Goal: Communication & Community: Answer question/provide support

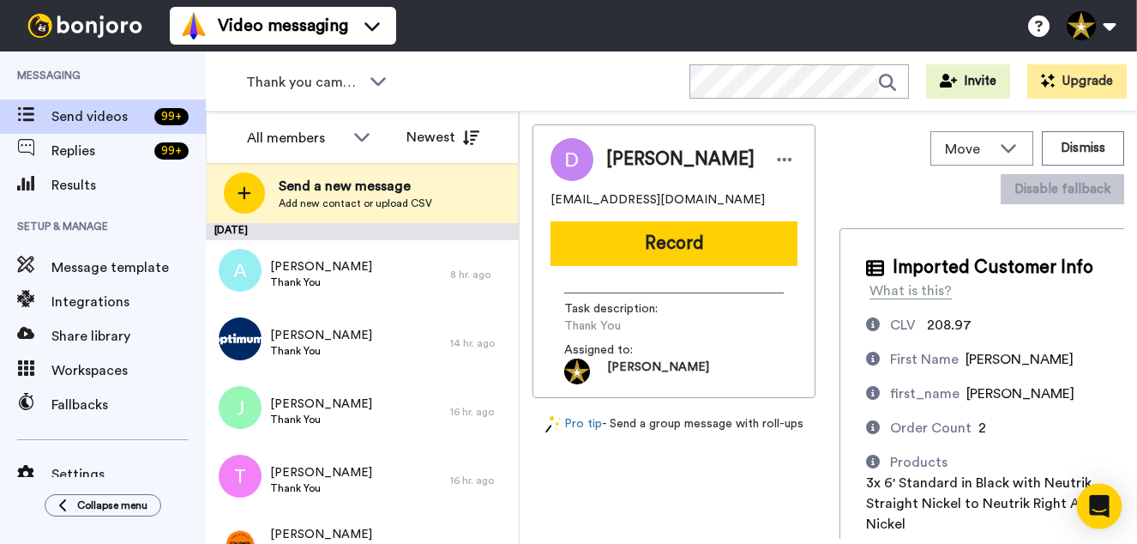
click at [1095, 501] on icon "Open Intercom Messenger" at bounding box center [1099, 506] width 20 height 22
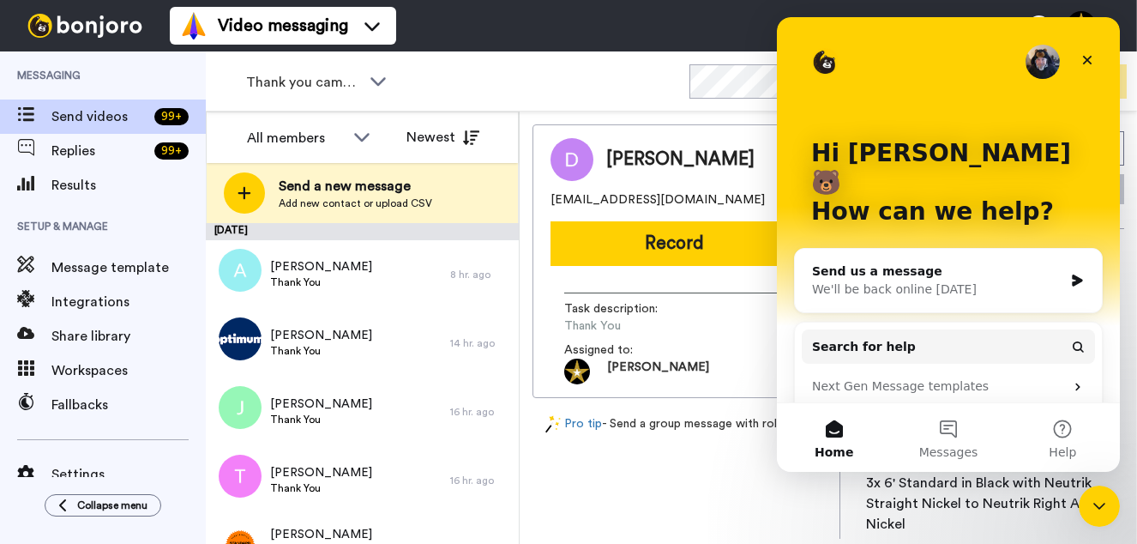
click at [870, 262] on div "Send us a message" at bounding box center [937, 271] width 251 height 18
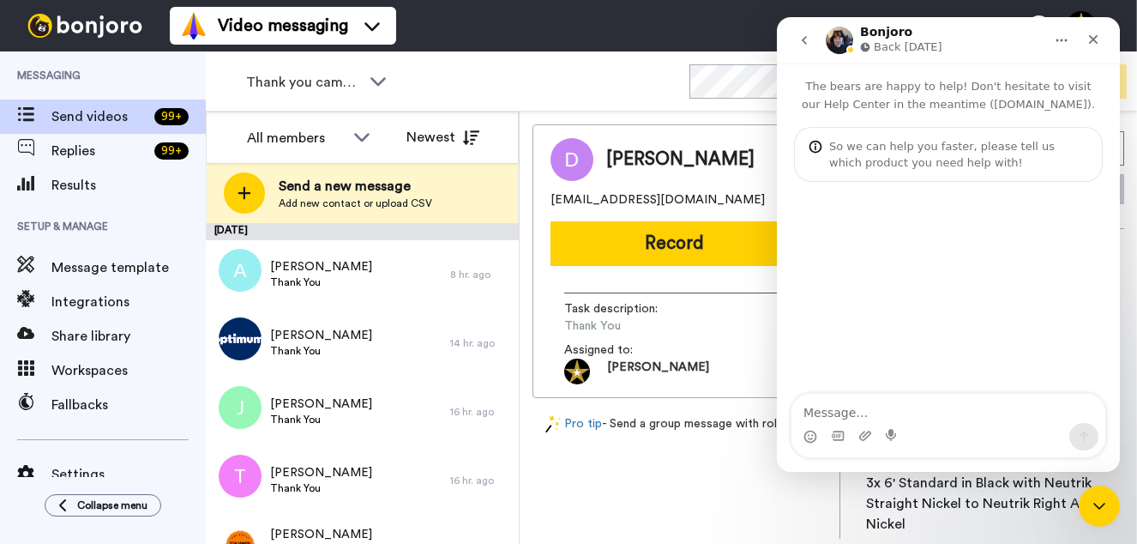
click at [863, 406] on textarea "Message…" at bounding box center [948, 408] width 314 height 29
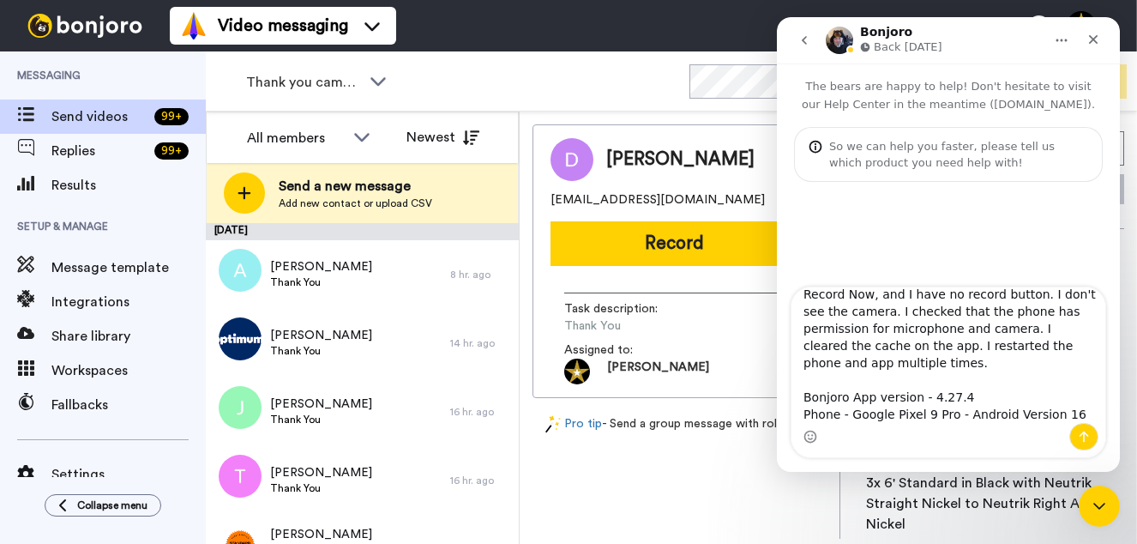
scroll to position [98, 0]
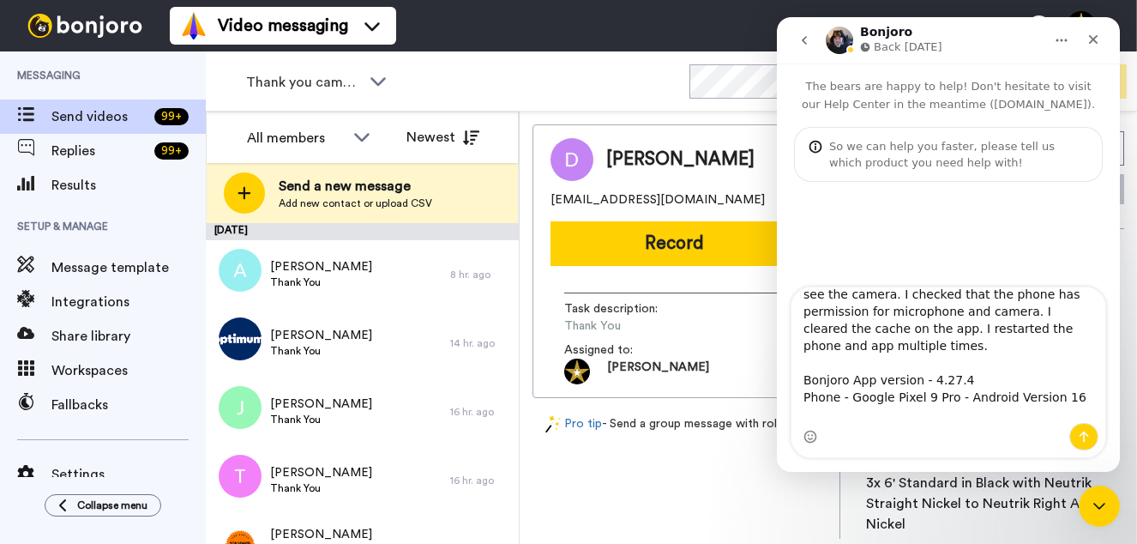
type textarea "Hey there, my phone just forced an upgrade, and the Bonjoro app is not working.…"
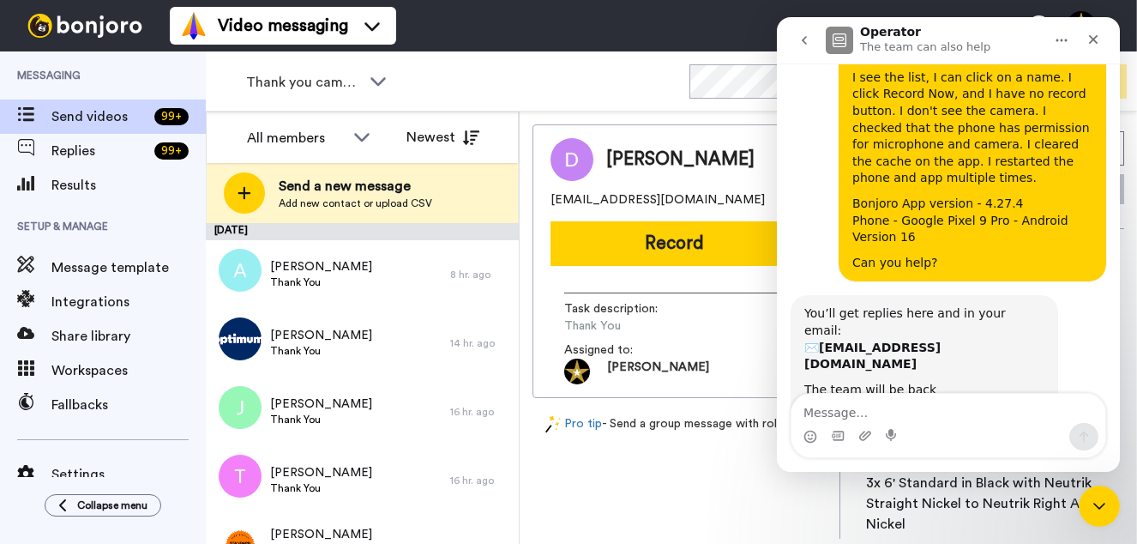
scroll to position [203, 0]
click at [1097, 39] on icon "Close" at bounding box center [1093, 40] width 14 height 14
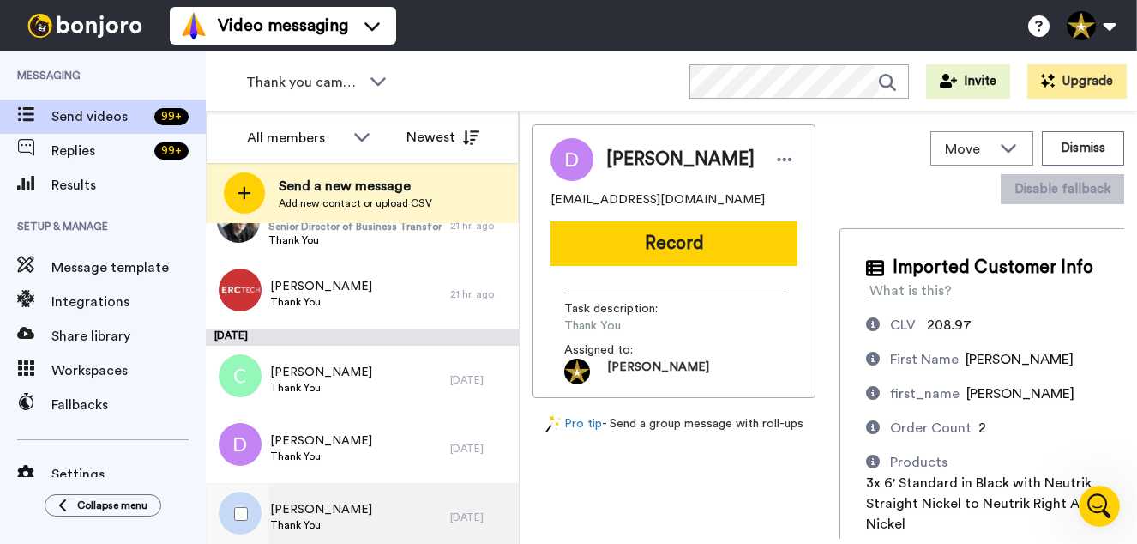
scroll to position [468, 0]
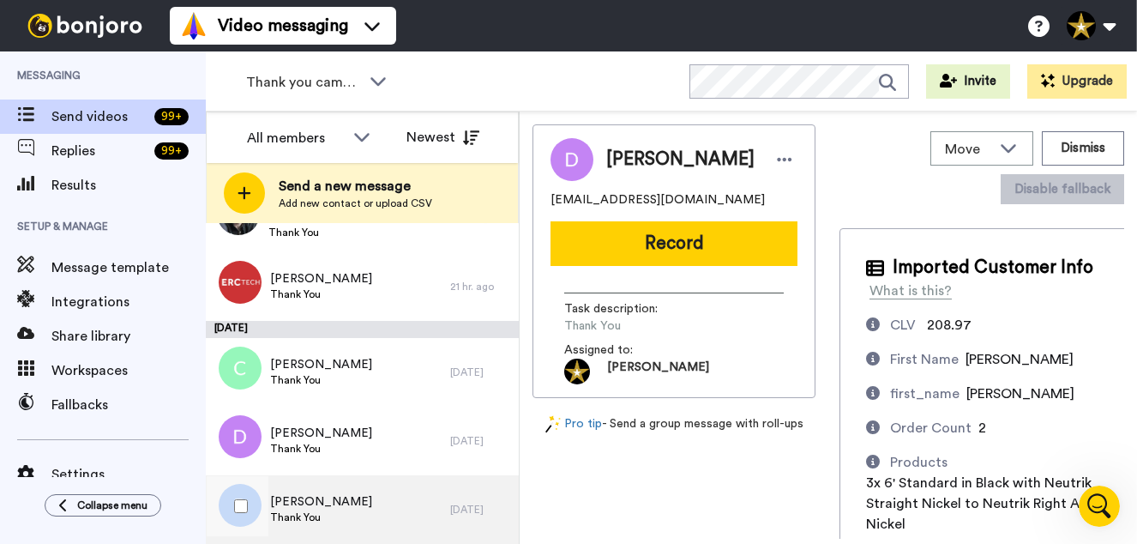
click at [344, 499] on div "Bruce Thank You" at bounding box center [328, 509] width 244 height 69
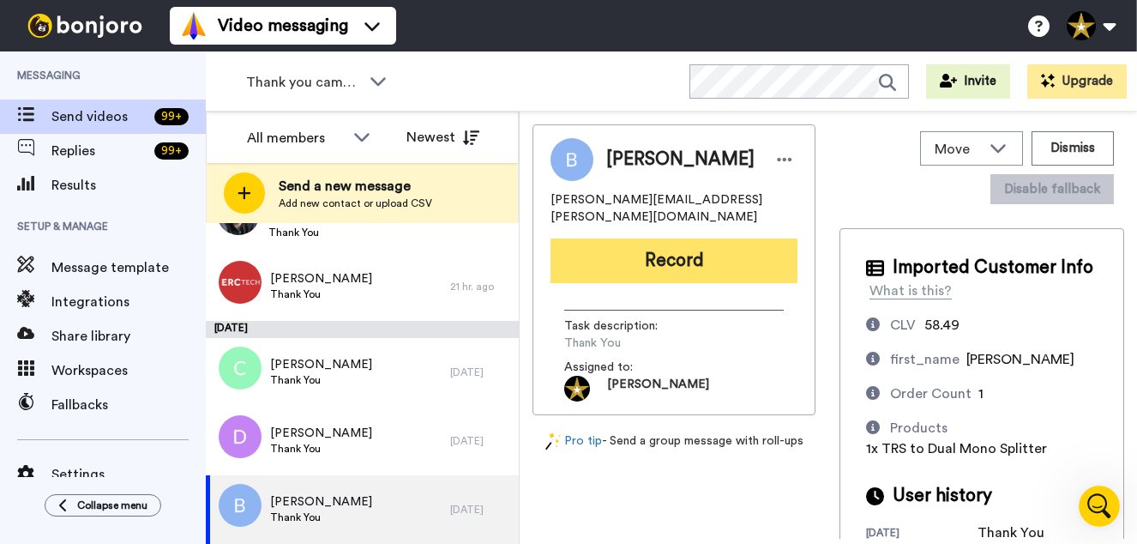
click at [659, 247] on button "Record" at bounding box center [673, 260] width 247 height 45
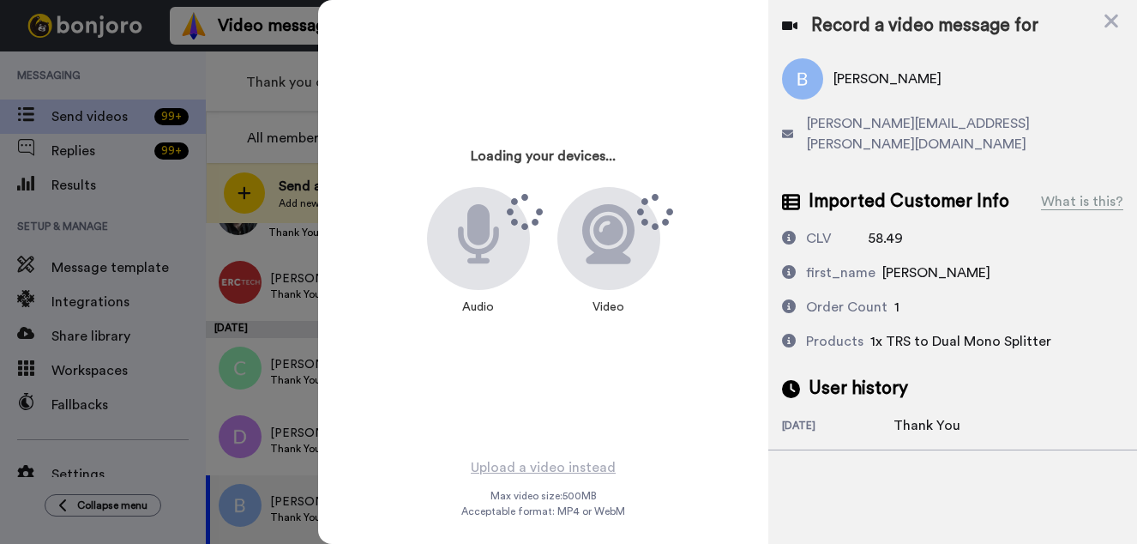
scroll to position [148, 0]
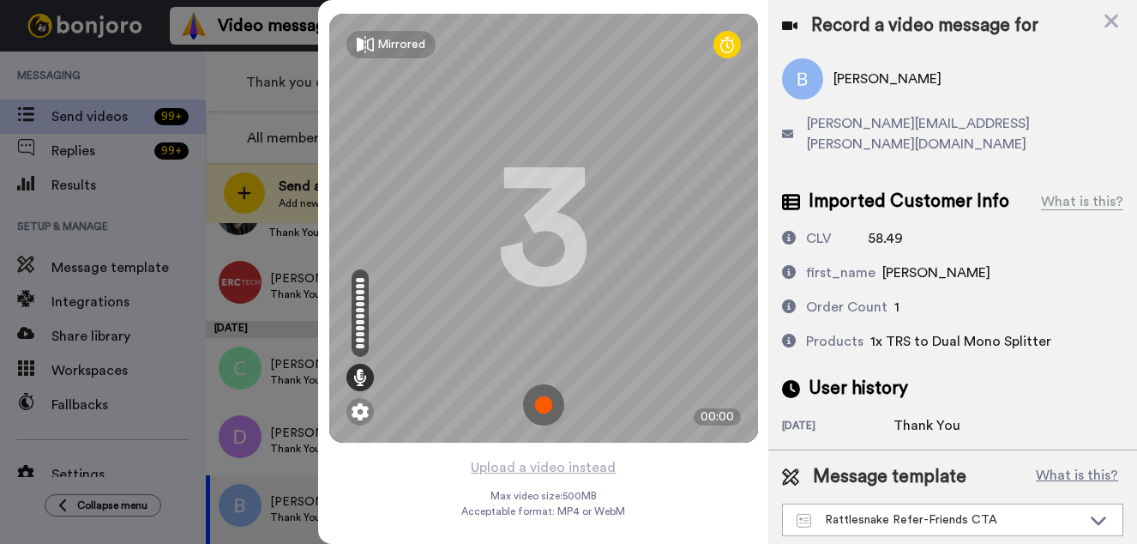
click at [537, 404] on img at bounding box center [543, 404] width 41 height 41
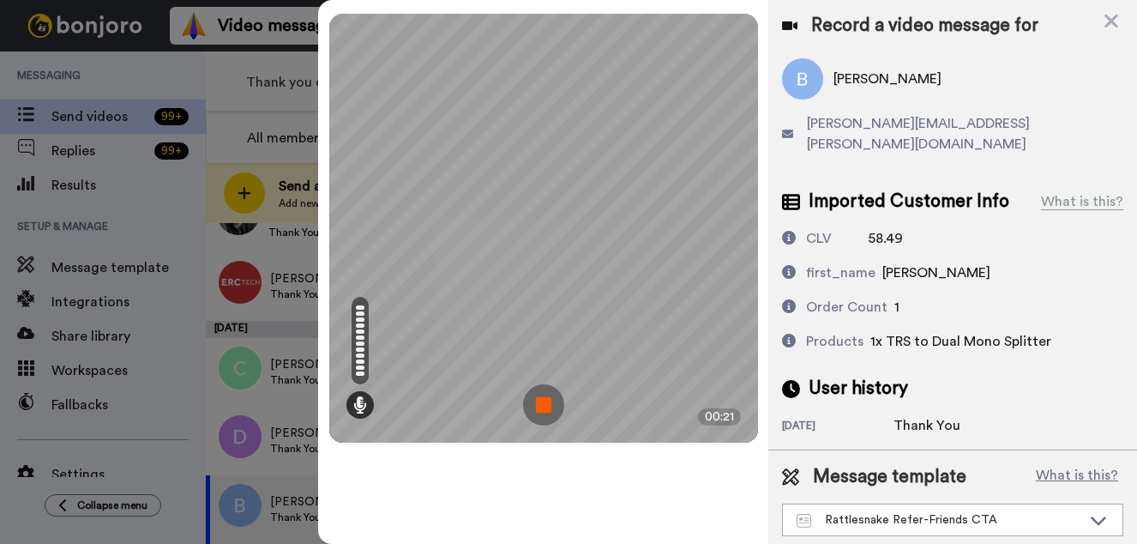
click at [548, 397] on img at bounding box center [543, 404] width 41 height 41
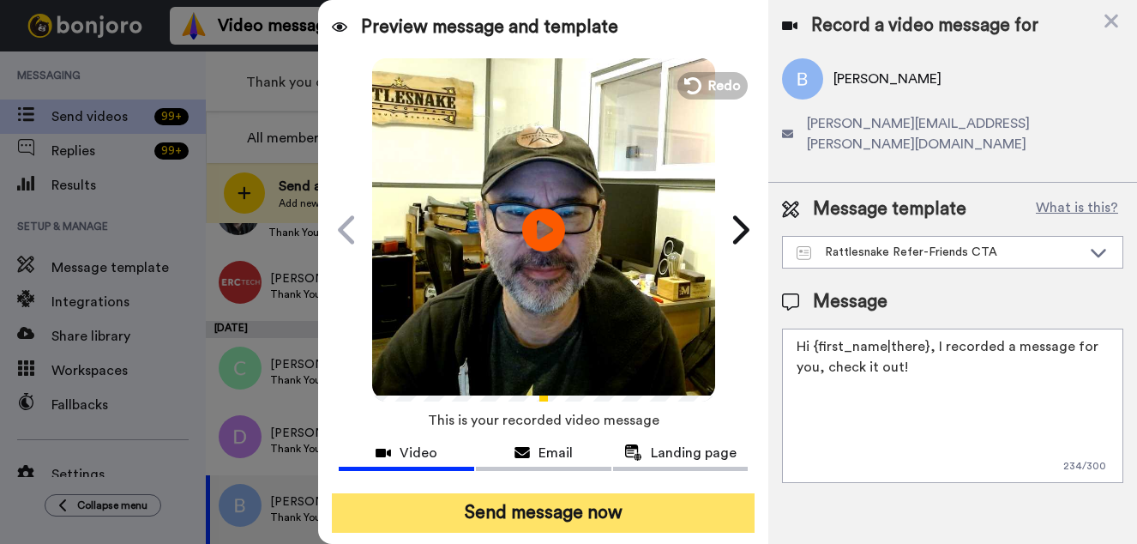
click at [578, 511] on button "Send message now" at bounding box center [543, 512] width 423 height 39
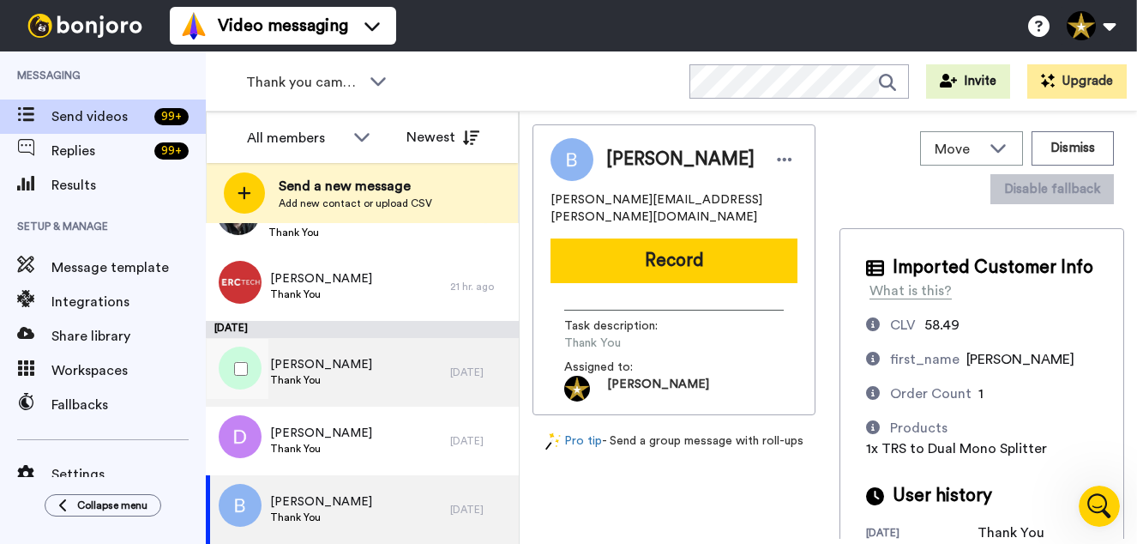
scroll to position [0, 0]
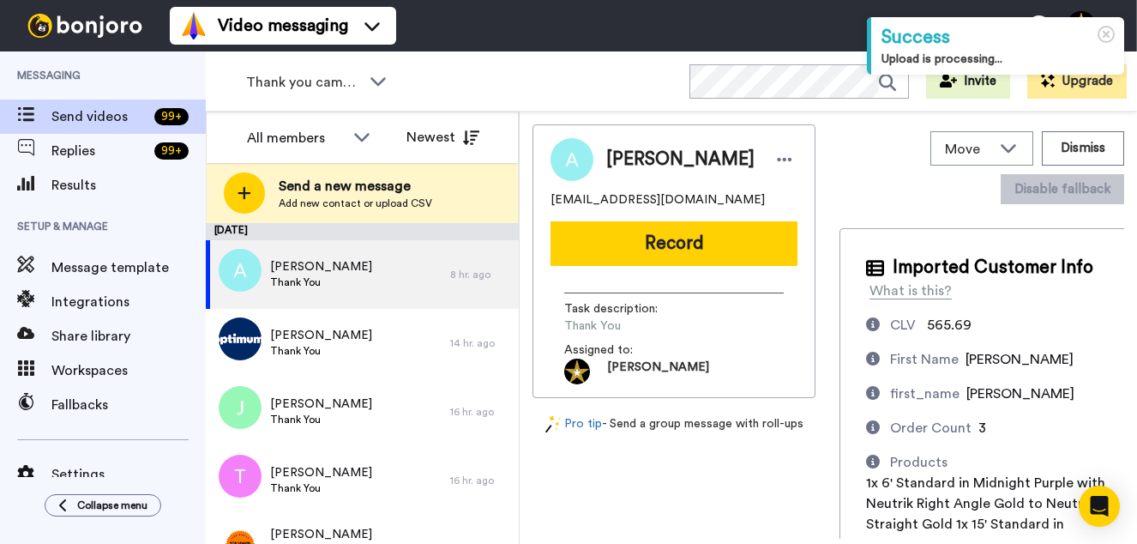
scroll to position [400, 0]
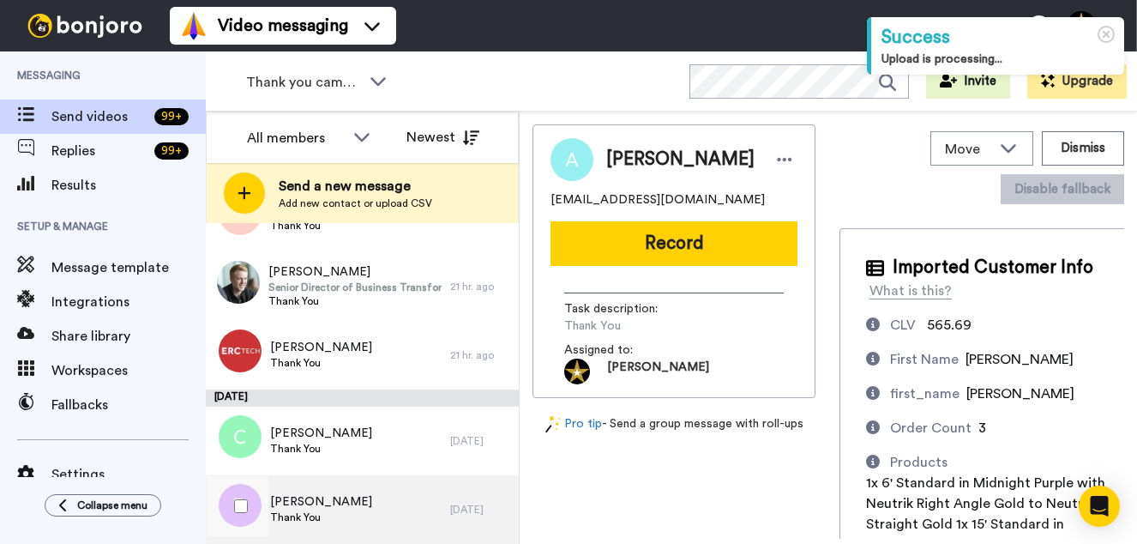
click at [323, 508] on div "David Thank You" at bounding box center [328, 509] width 244 height 69
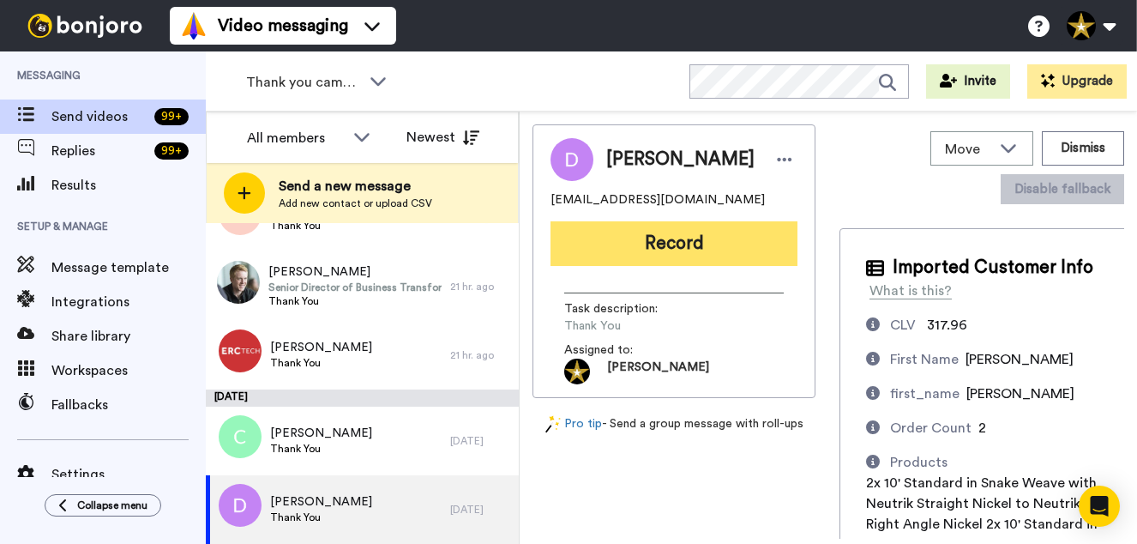
click at [665, 230] on button "Record" at bounding box center [673, 243] width 247 height 45
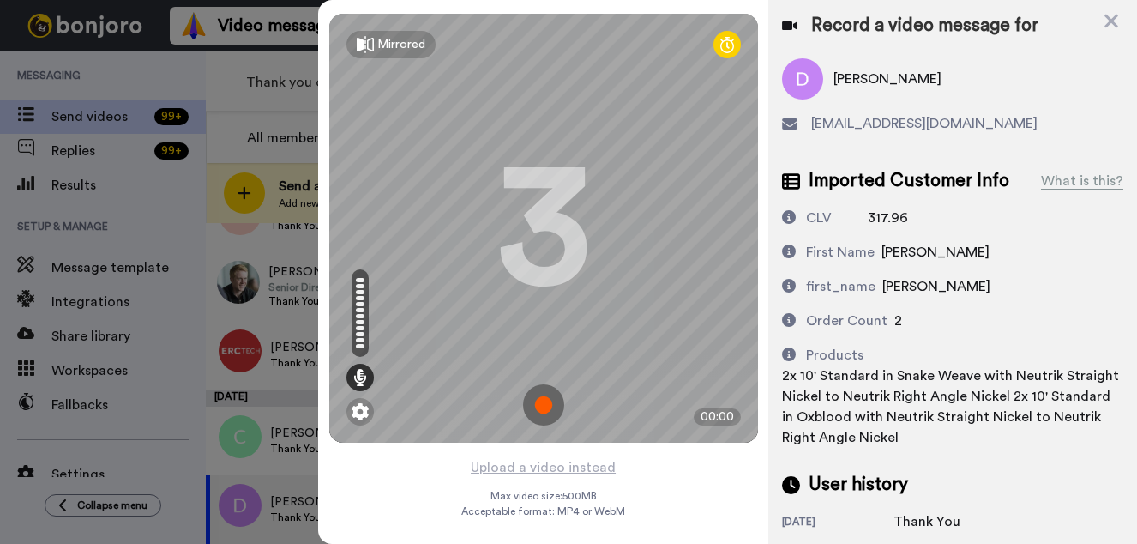
click at [550, 402] on img at bounding box center [543, 404] width 41 height 41
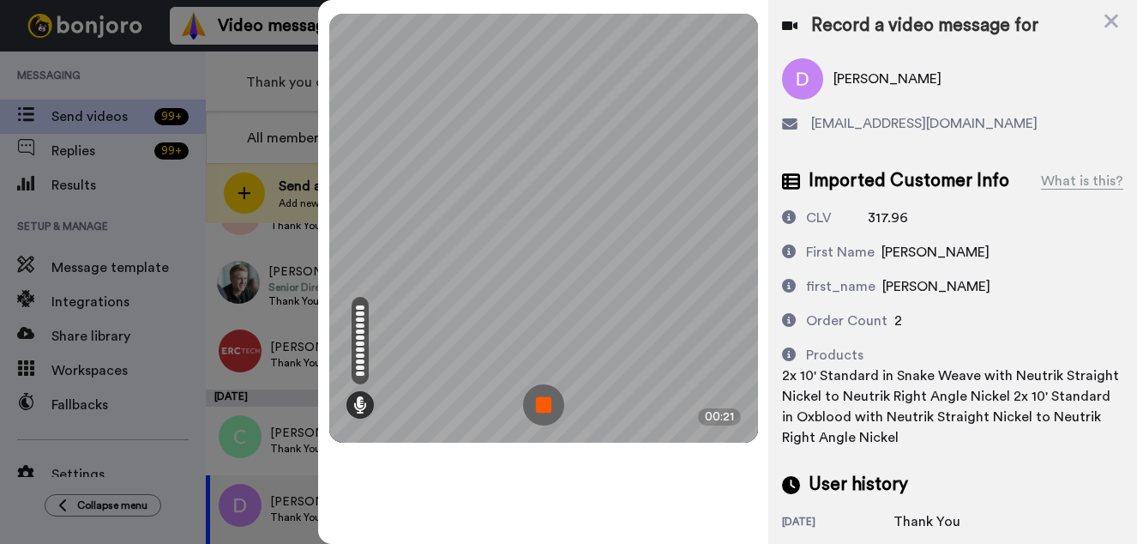
click at [544, 409] on img at bounding box center [543, 404] width 41 height 41
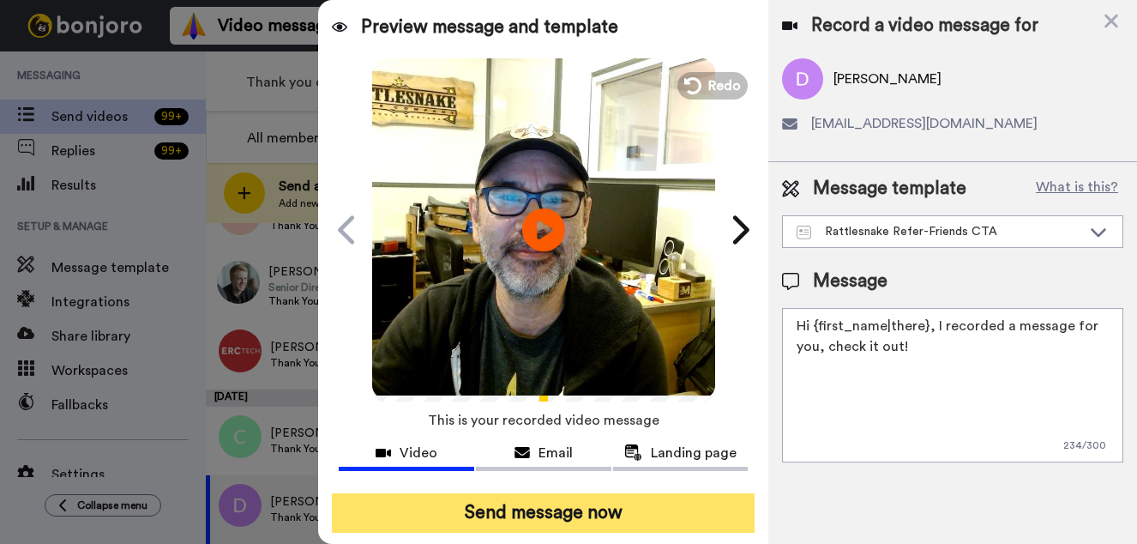
click at [588, 514] on button "Send message now" at bounding box center [543, 512] width 423 height 39
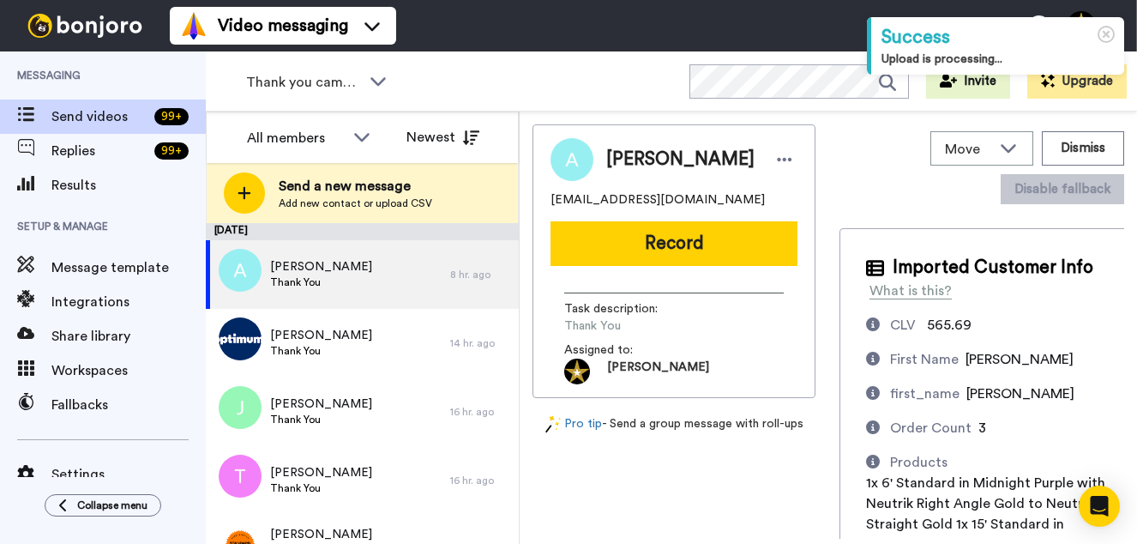
scroll to position [331, 0]
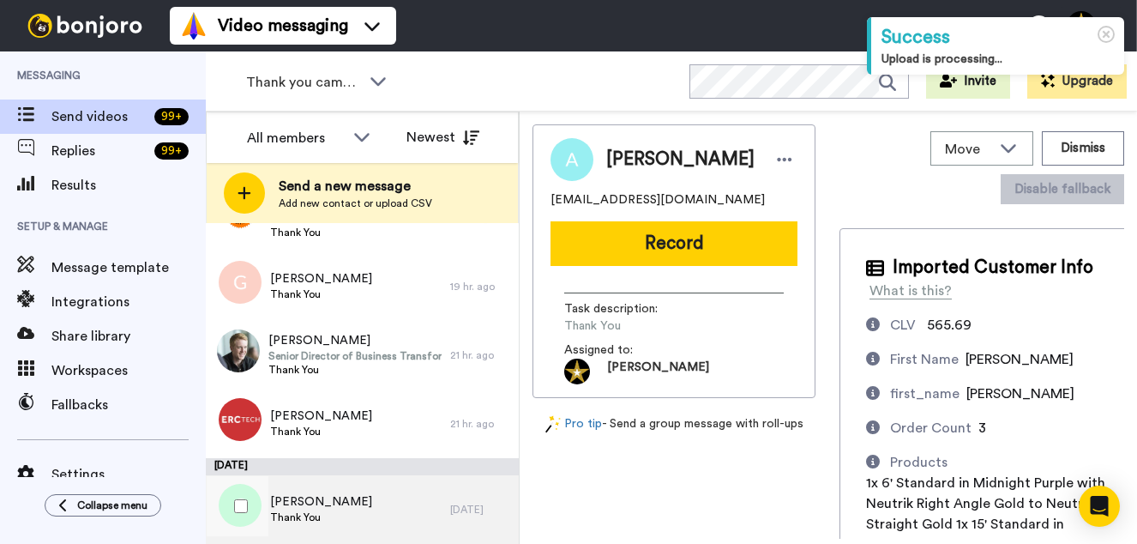
click at [323, 509] on div "Cameron Thank You" at bounding box center [328, 509] width 244 height 69
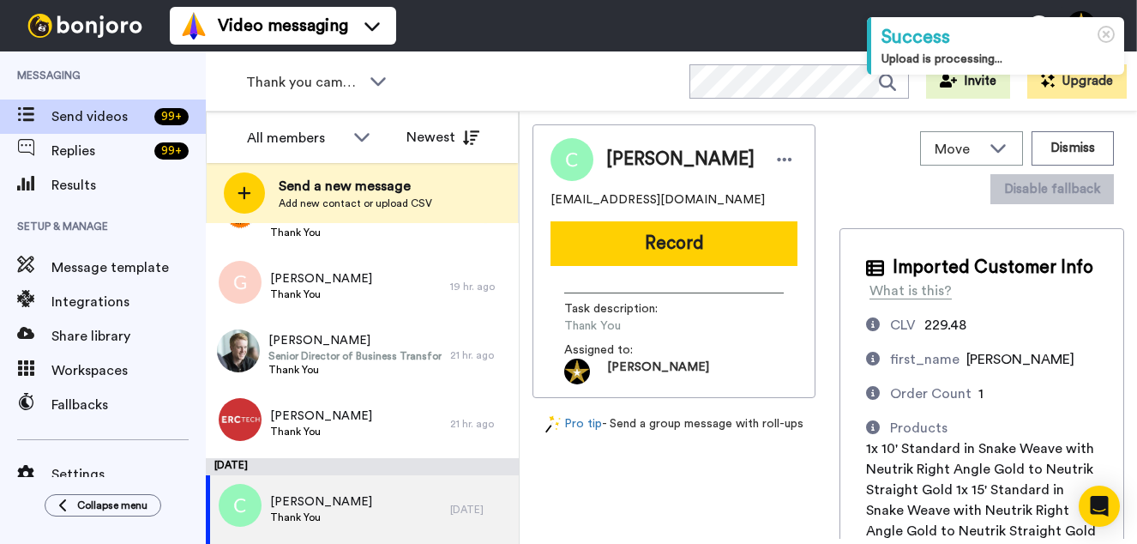
scroll to position [72, 0]
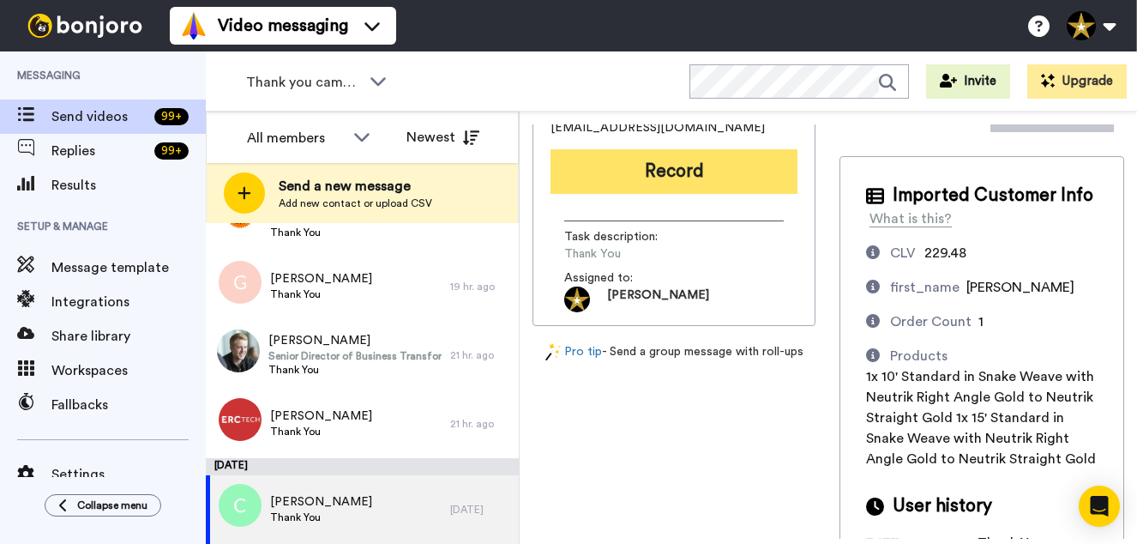
click at [662, 173] on button "Record" at bounding box center [673, 171] width 247 height 45
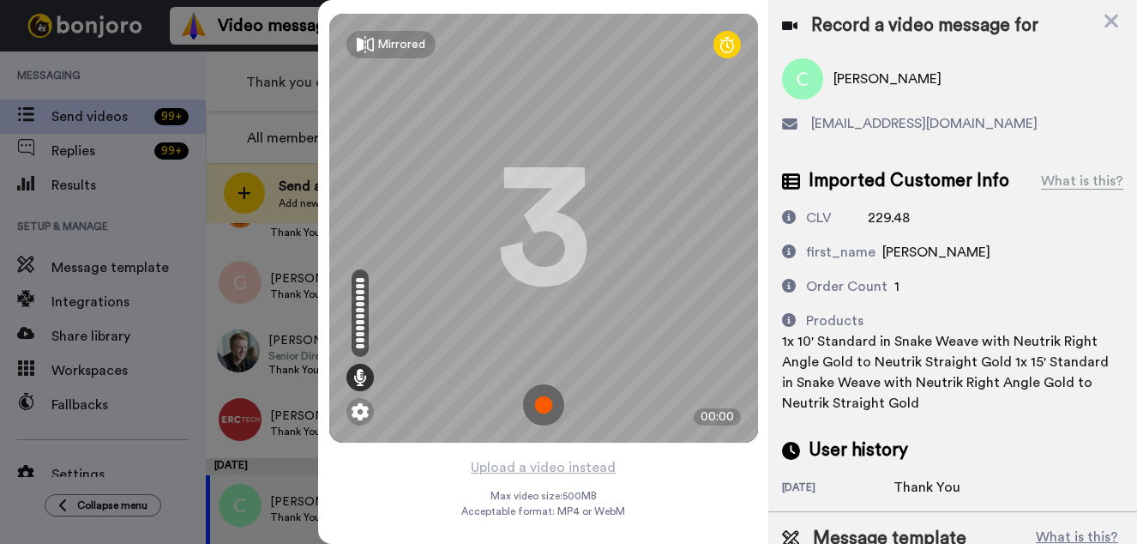
click at [556, 394] on img at bounding box center [543, 404] width 41 height 41
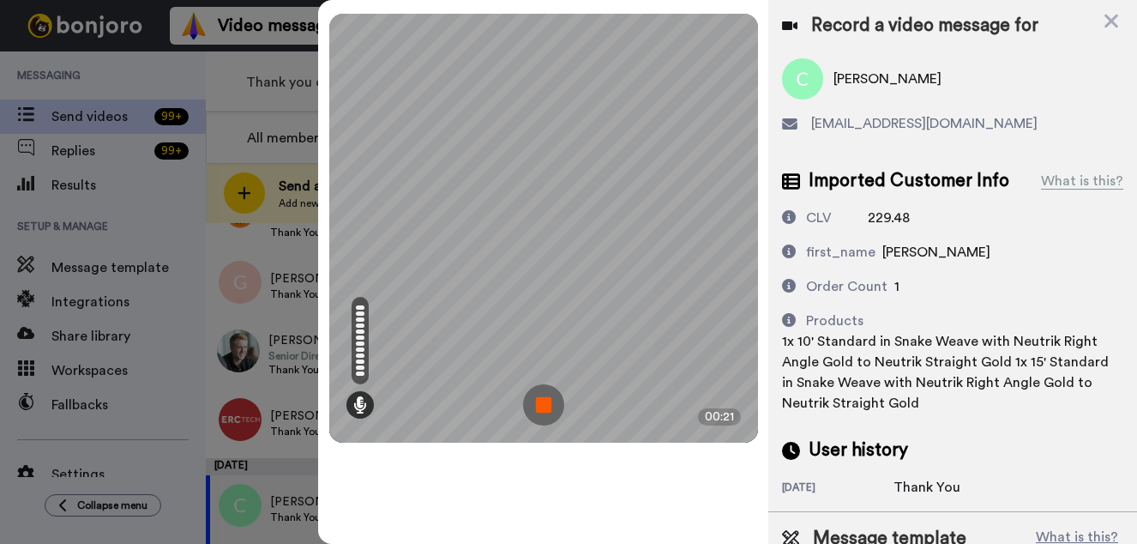
click at [555, 400] on img at bounding box center [543, 404] width 41 height 41
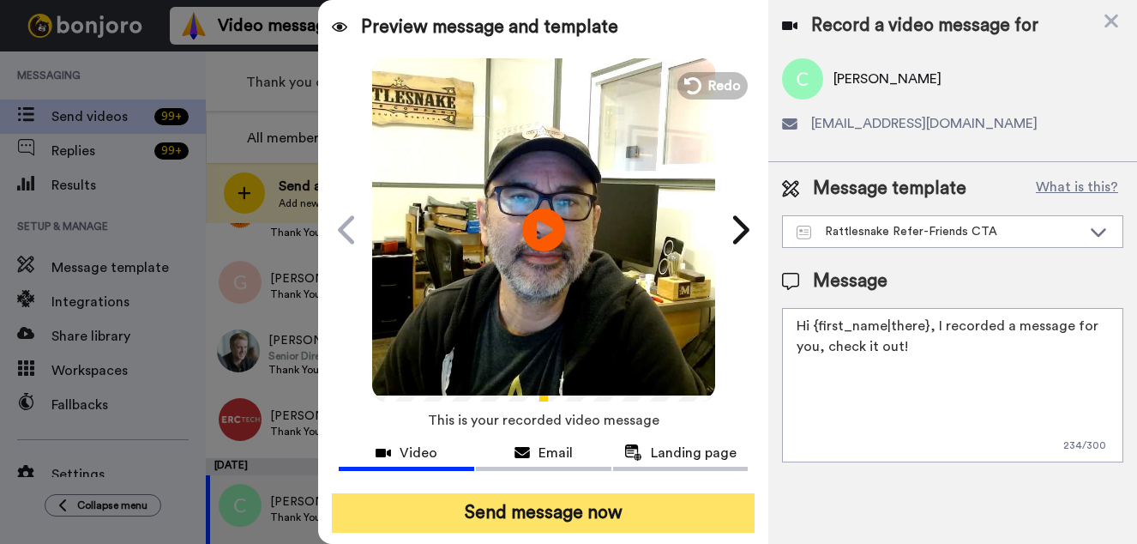
click at [610, 517] on button "Send message now" at bounding box center [543, 512] width 423 height 39
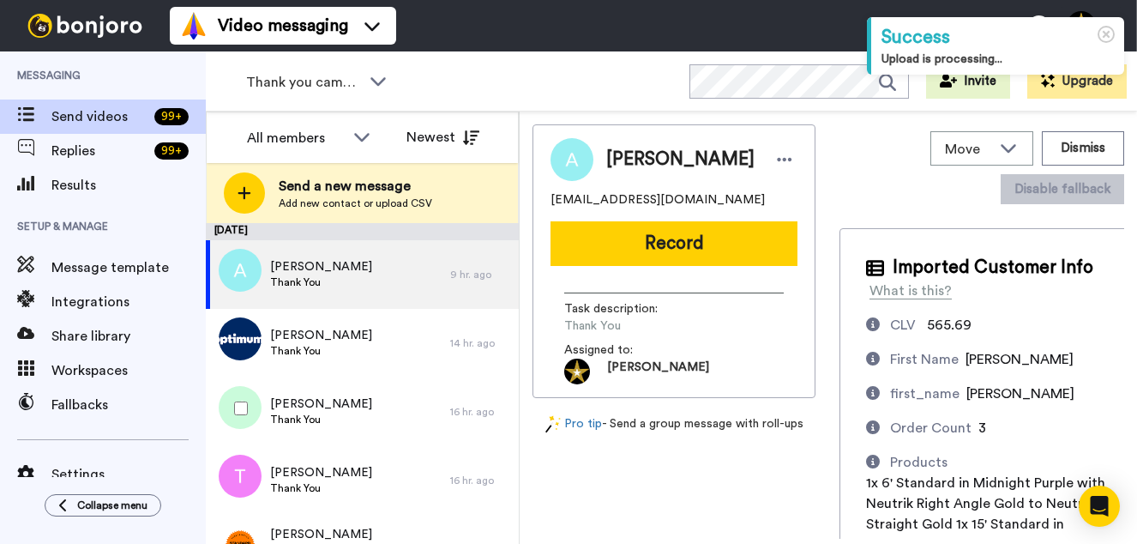
scroll to position [245, 0]
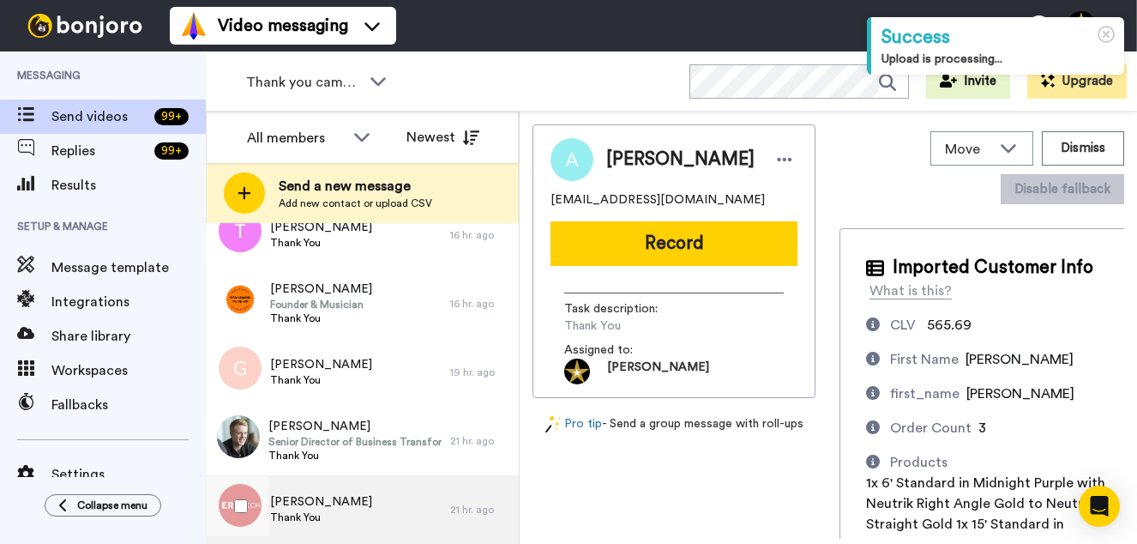
click at [315, 513] on span "Thank You" at bounding box center [321, 517] width 102 height 14
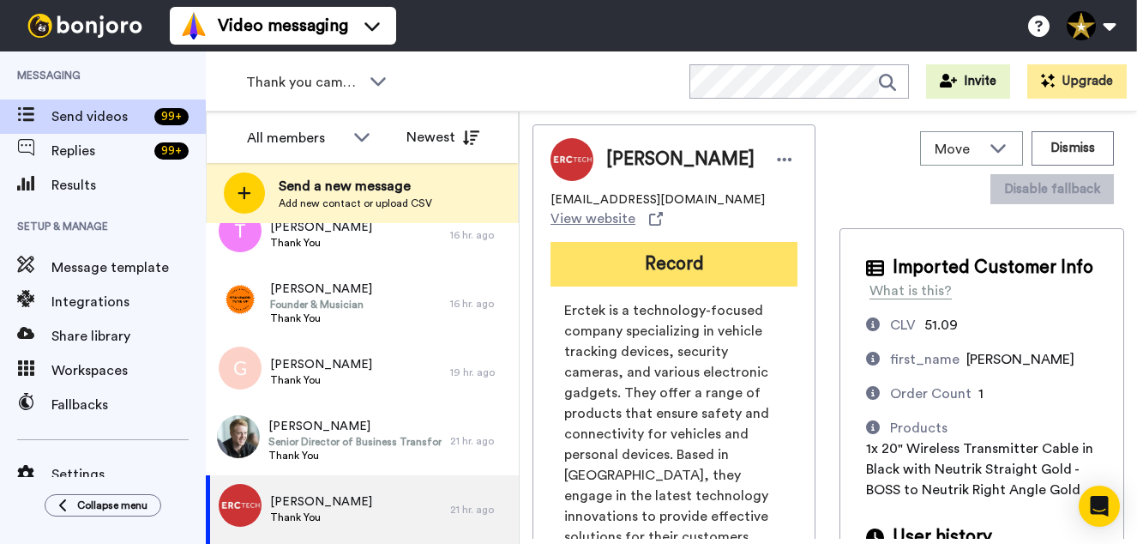
click at [675, 265] on button "Record" at bounding box center [673, 264] width 247 height 45
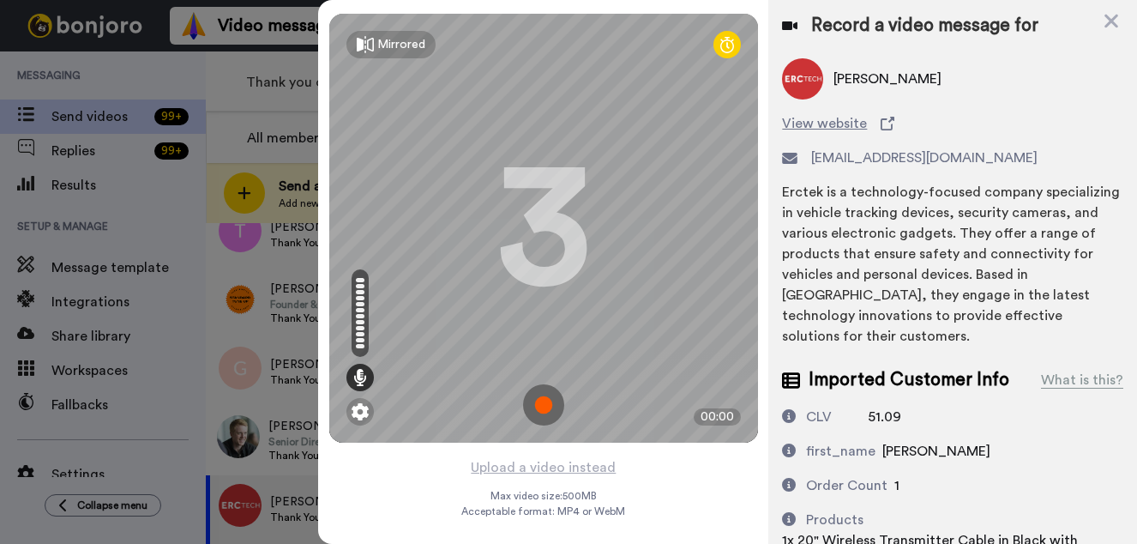
click at [546, 409] on img at bounding box center [543, 404] width 41 height 41
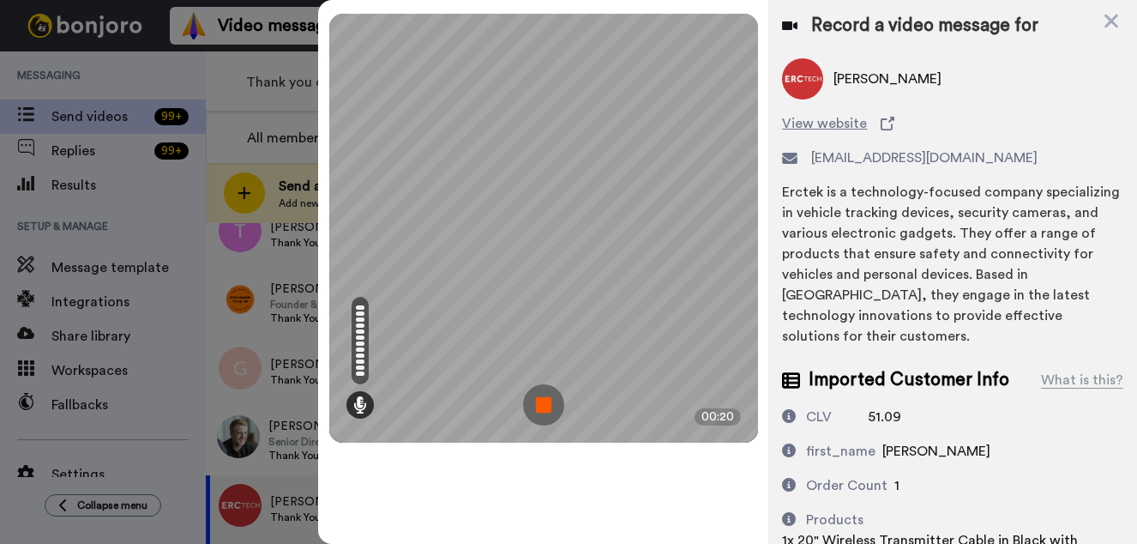
click at [538, 405] on img at bounding box center [543, 404] width 41 height 41
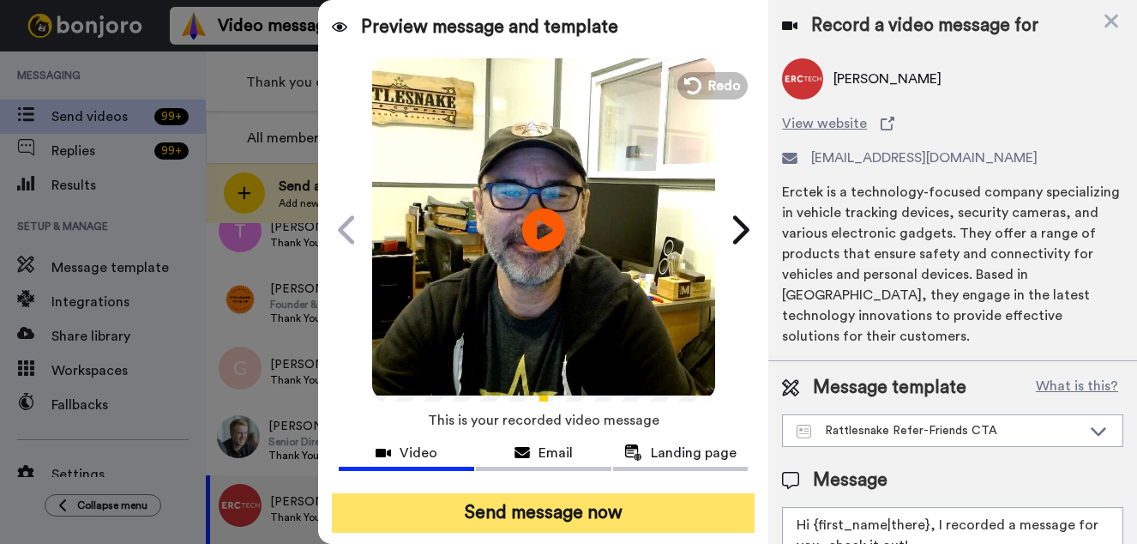
click at [637, 500] on button "Send message now" at bounding box center [543, 512] width 423 height 39
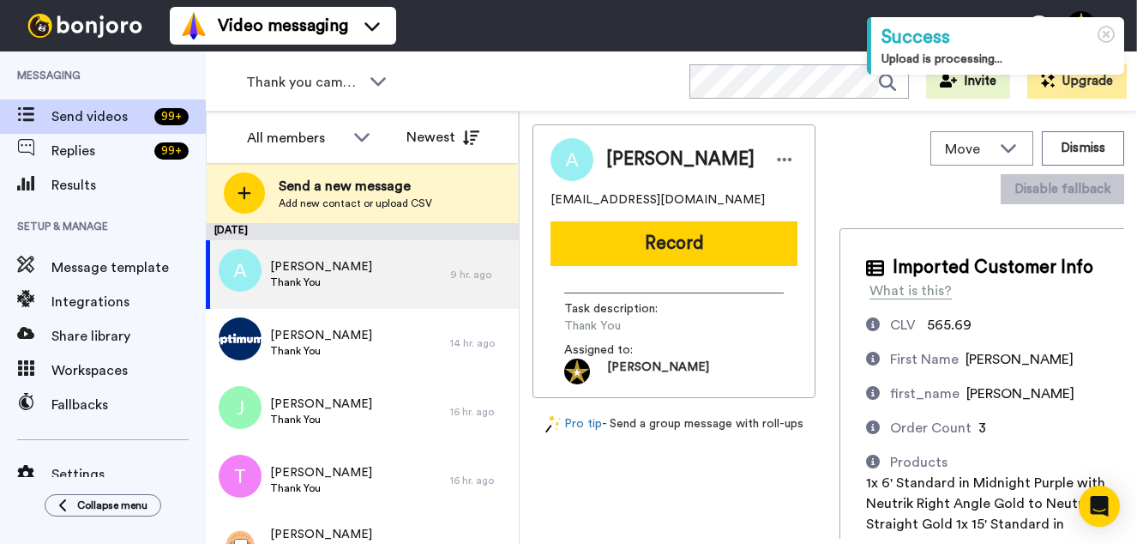
scroll to position [177, 0]
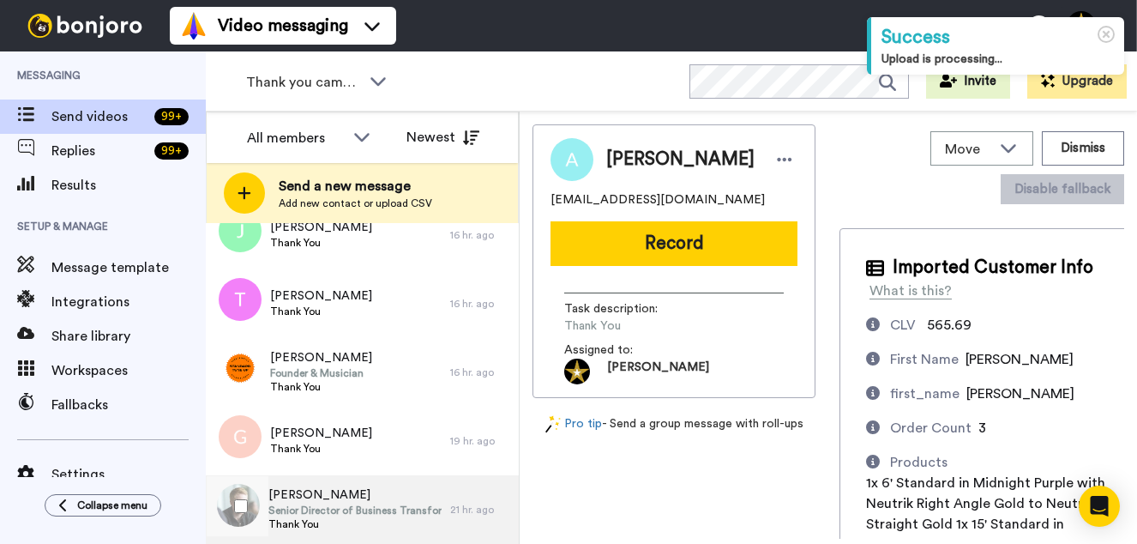
click at [346, 506] on span "Senior Director of Business Transformation, AI & Data" at bounding box center [354, 510] width 173 height 14
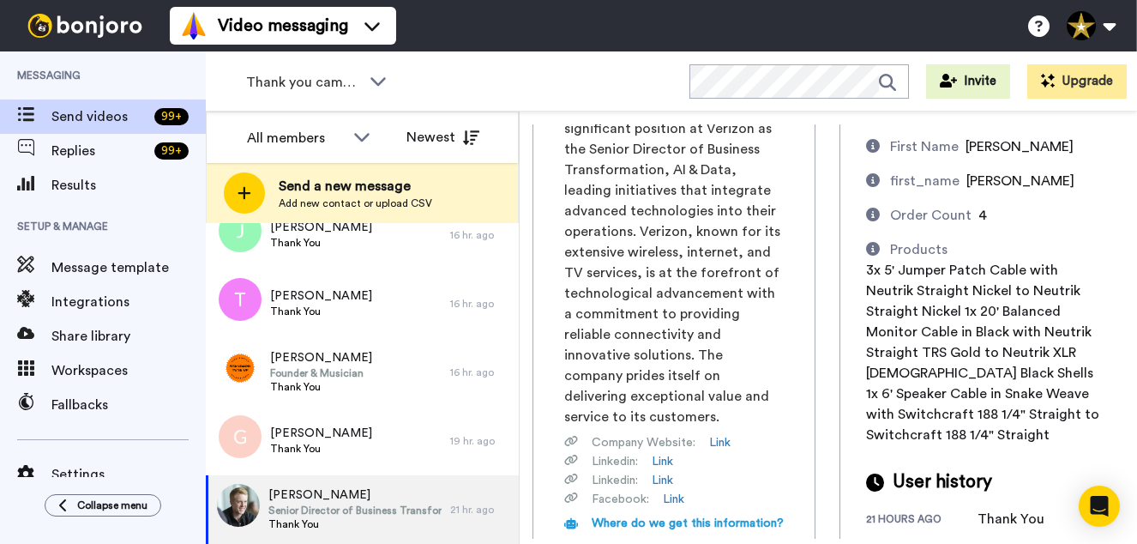
scroll to position [181, 0]
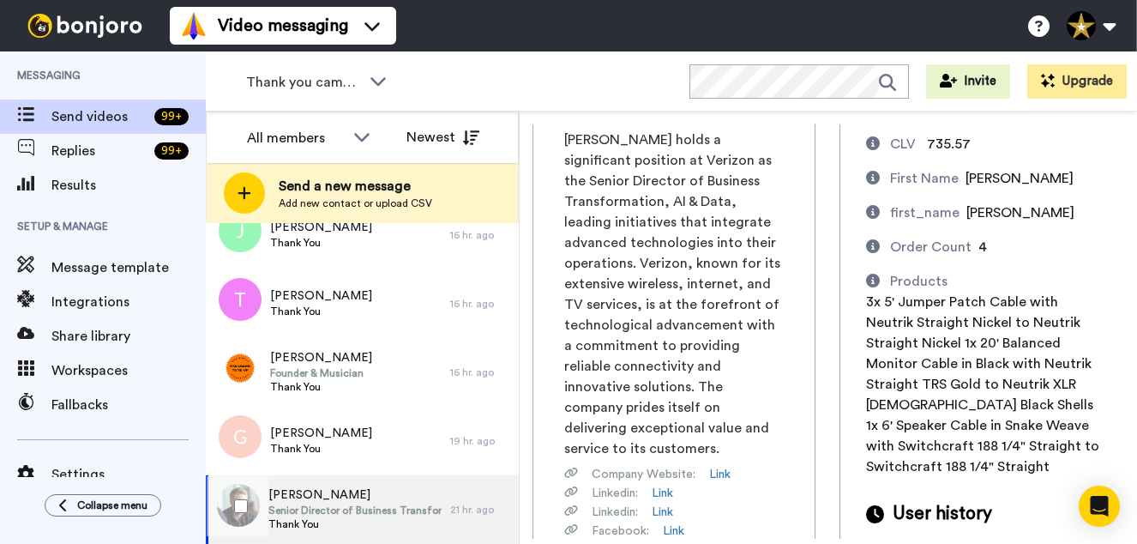
click at [394, 511] on span "Senior Director of Business Transformation, AI & Data" at bounding box center [354, 510] width 173 height 14
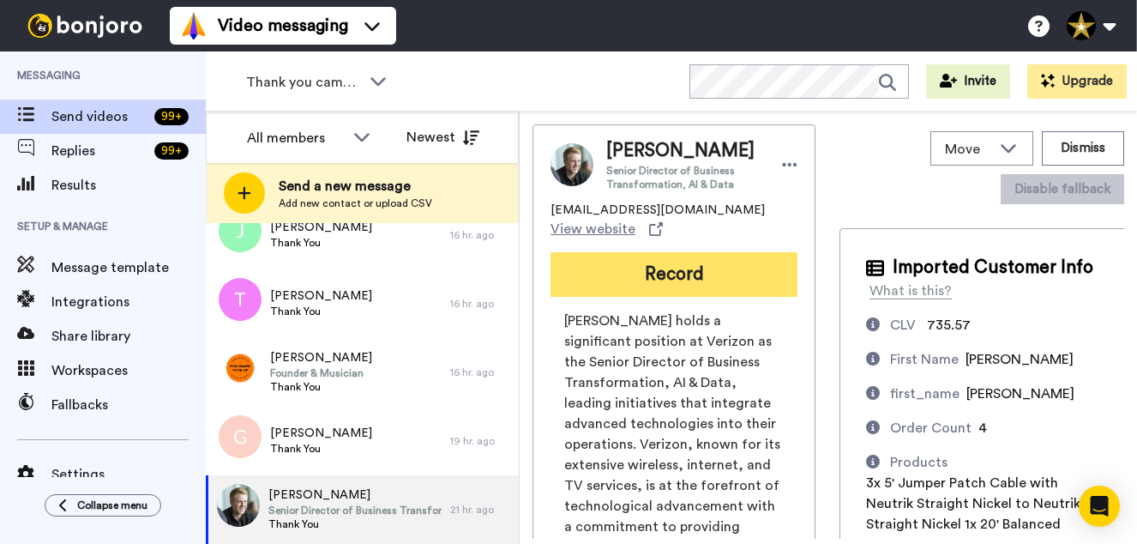
click at [655, 269] on button "Record" at bounding box center [673, 274] width 247 height 45
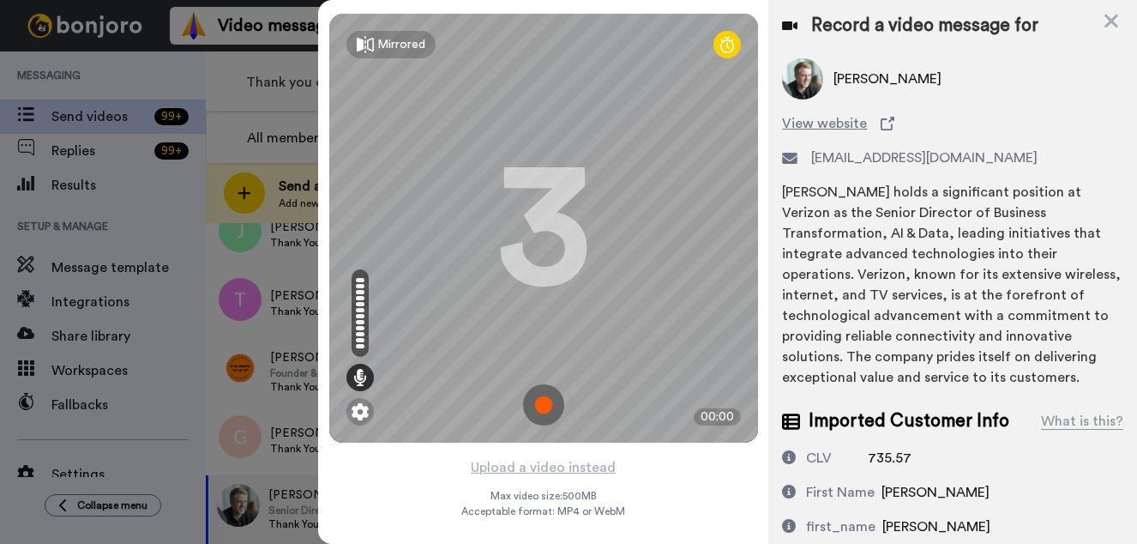
click at [545, 402] on img at bounding box center [543, 404] width 41 height 41
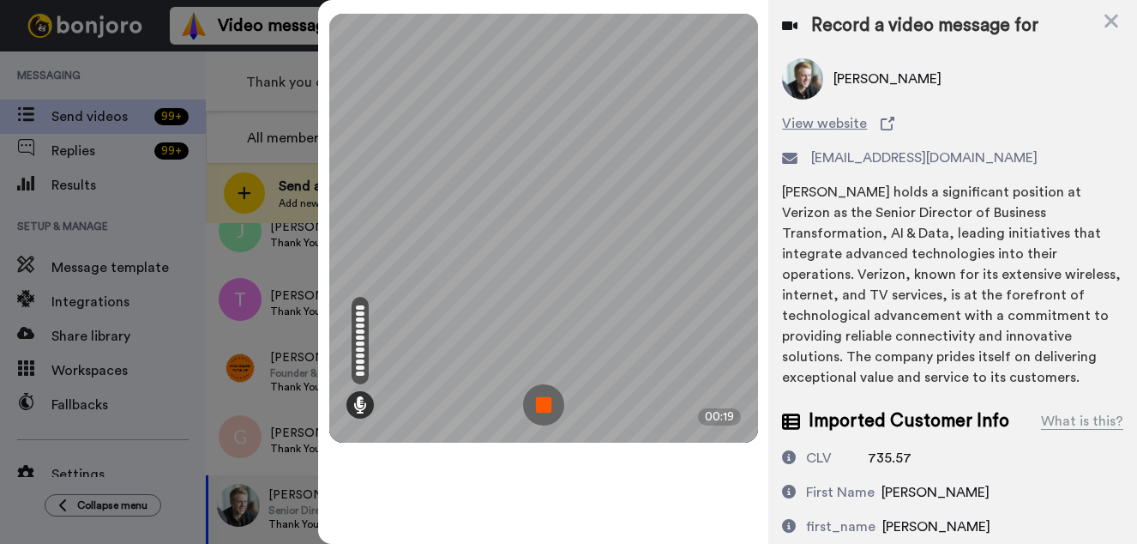
click at [546, 405] on img at bounding box center [543, 404] width 41 height 41
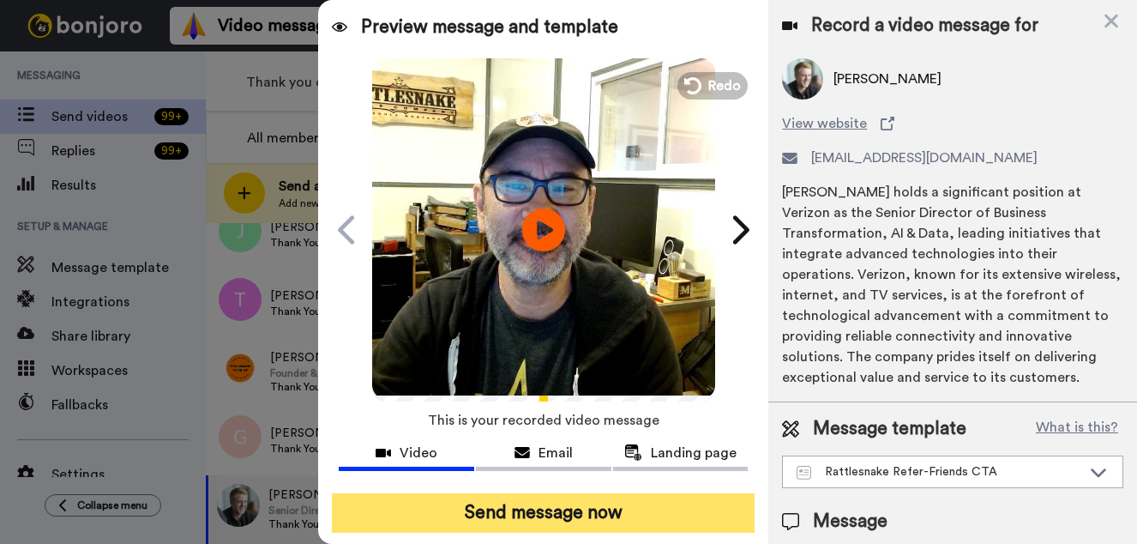
click at [605, 515] on button "Send message now" at bounding box center [543, 512] width 423 height 39
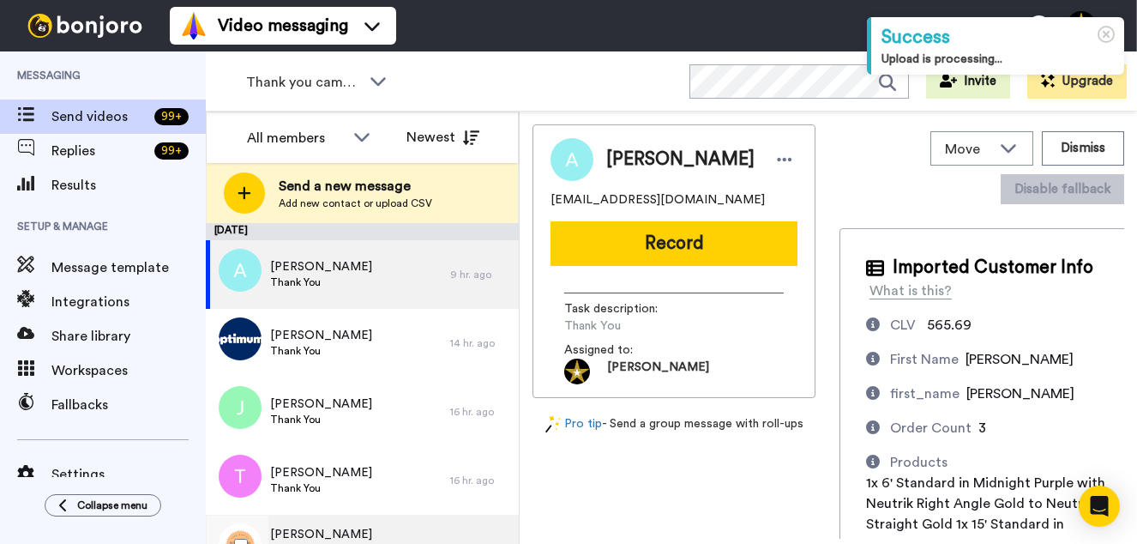
scroll to position [108, 0]
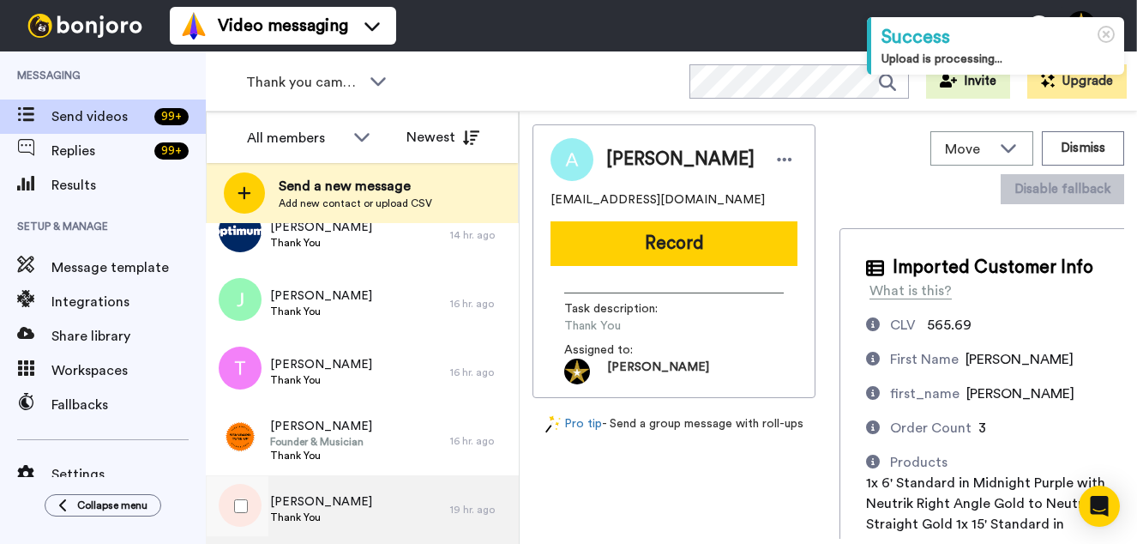
click at [319, 502] on span "[PERSON_NAME]" at bounding box center [321, 501] width 102 height 17
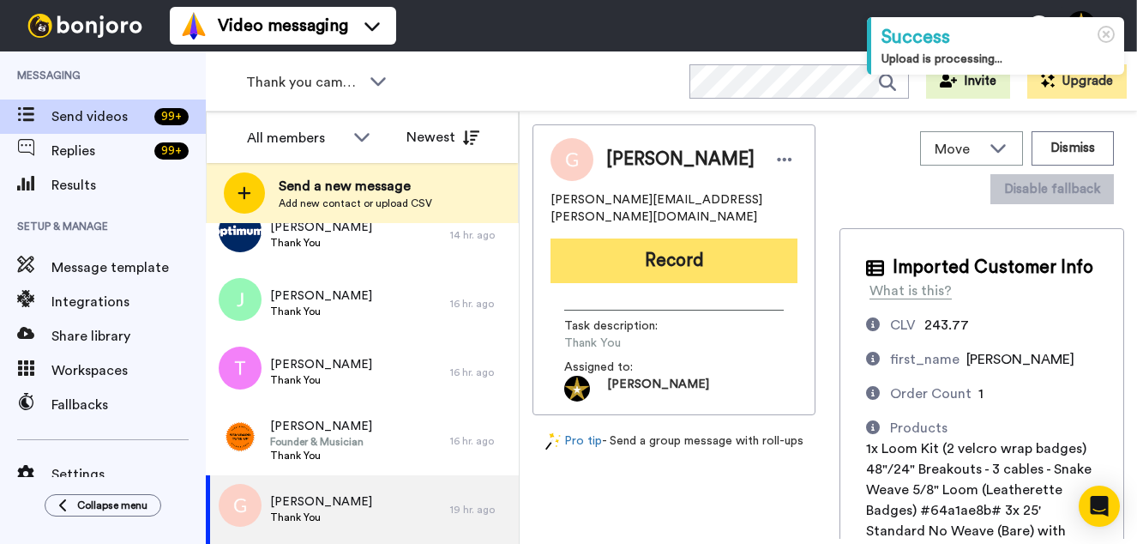
click at [694, 240] on button "Record" at bounding box center [673, 260] width 247 height 45
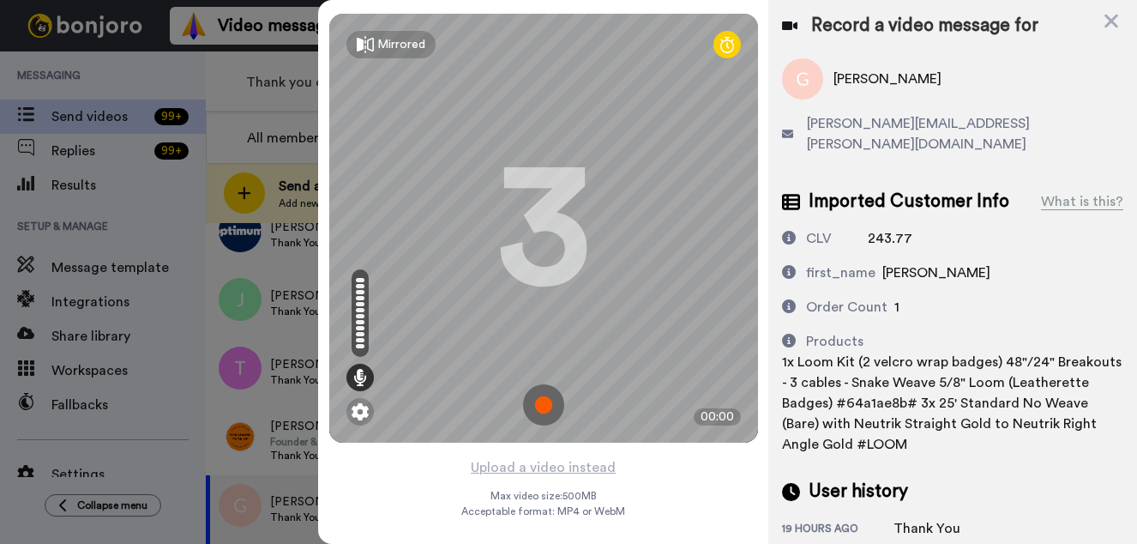
click at [563, 393] on img at bounding box center [543, 404] width 41 height 41
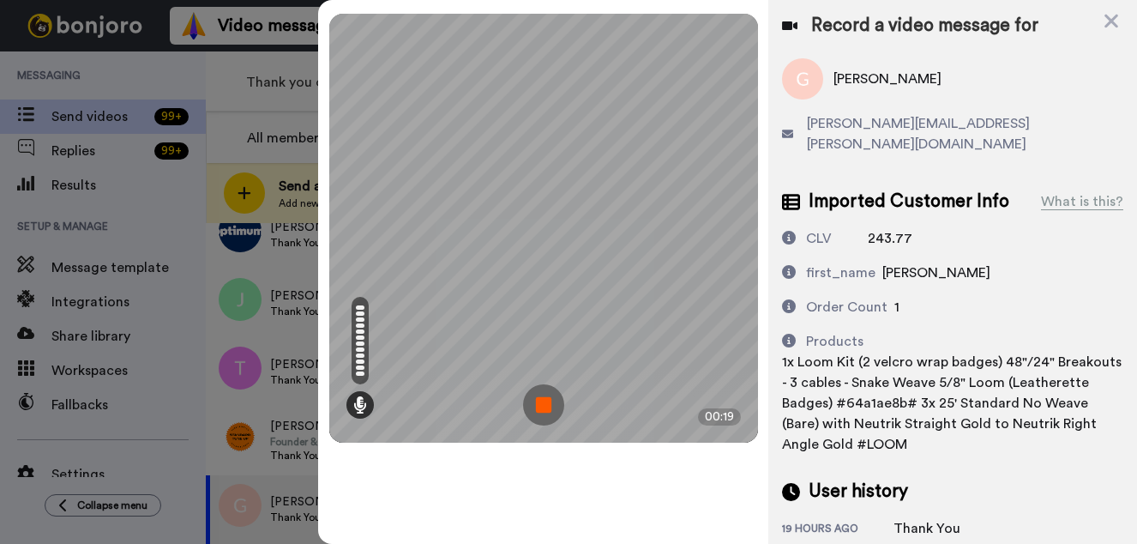
click at [550, 408] on img at bounding box center [543, 404] width 41 height 41
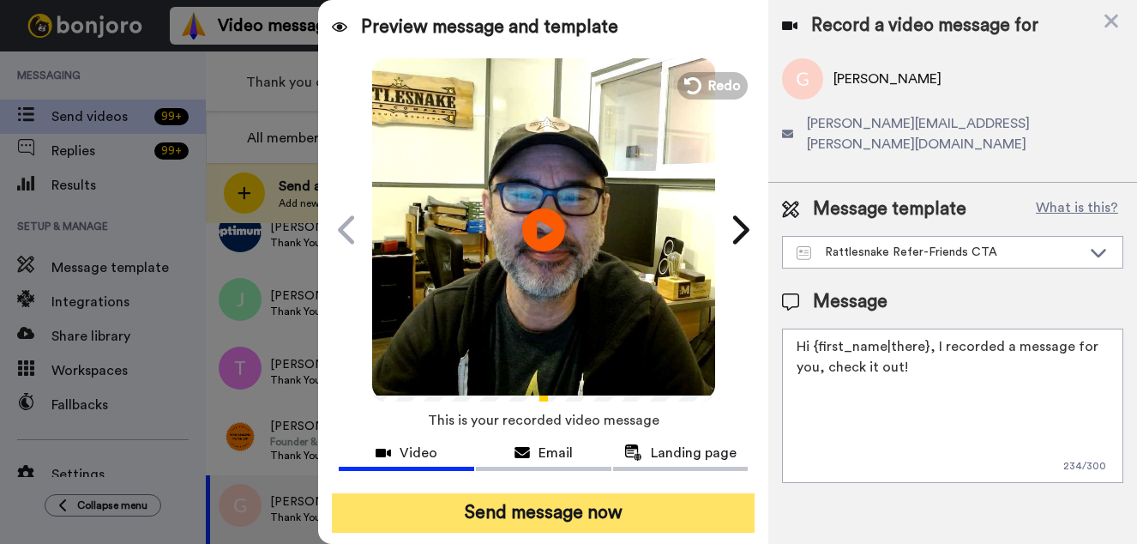
drag, startPoint x: 646, startPoint y: 515, endPoint x: 995, endPoint y: 459, distance: 353.5
click at [648, 515] on button "Send message now" at bounding box center [543, 512] width 423 height 39
